Goal: Task Accomplishment & Management: Manage account settings

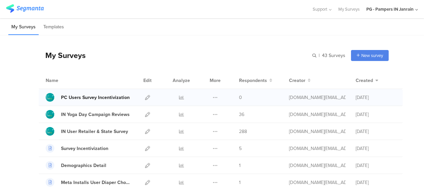
click at [96, 96] on div "PC Users Survey Incentivization" at bounding box center [95, 97] width 69 height 7
click at [145, 95] on icon at bounding box center [147, 97] width 5 height 5
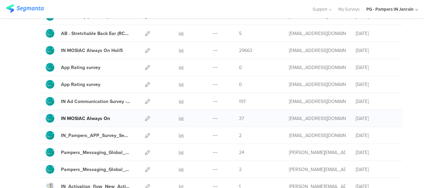
scroll to position [167, 0]
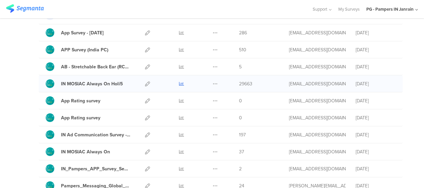
click at [179, 81] on icon at bounding box center [181, 83] width 5 height 5
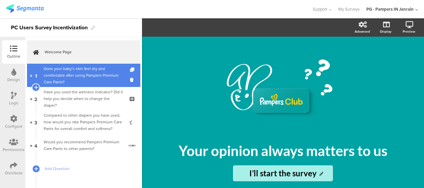
click at [101, 77] on div "Does your baby’s skin feel dry and comfortable after using Pampers Premium Care…" at bounding box center [84, 75] width 80 height 20
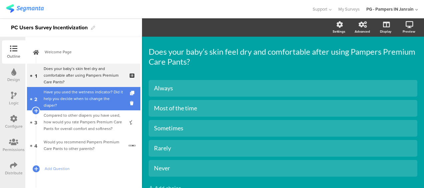
click at [61, 104] on div "Have you used the wetness indicator? Did it help you decide when to change the …" at bounding box center [84, 99] width 80 height 20
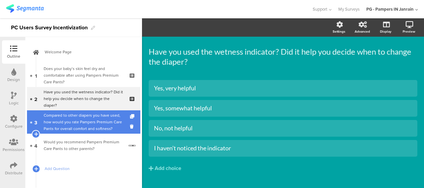
click at [75, 123] on div "Compared to other diapers you have used, how would you rate Pampers Premium Car…" at bounding box center [84, 122] width 80 height 20
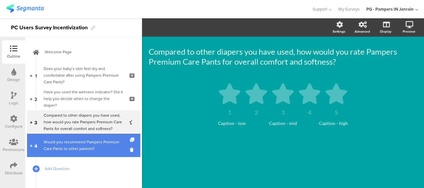
click at [69, 143] on div "Would you recommend Pampers Premium Care Pants to other parents?" at bounding box center [84, 145] width 80 height 13
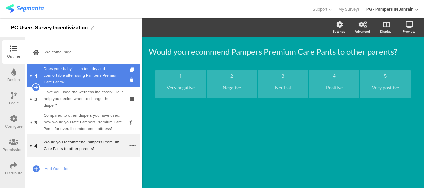
click at [62, 75] on div "Does your baby’s skin feel dry and comfortable after using Pampers Premium Care…" at bounding box center [84, 75] width 80 height 20
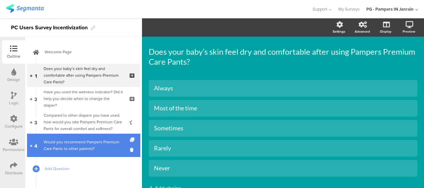
click at [75, 149] on div "Would you recommend Pampers Premium Care Pants to other parents?" at bounding box center [84, 145] width 80 height 13
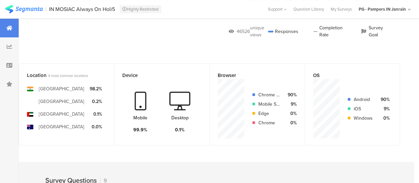
scroll to position [0, 28]
